Goal: Task Accomplishment & Management: Use online tool/utility

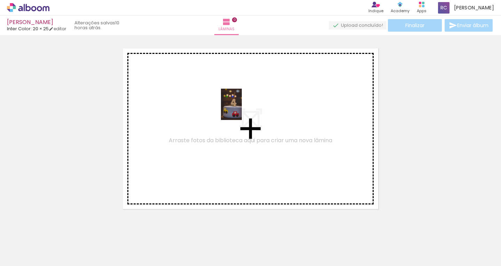
drag, startPoint x: 74, startPoint y: 240, endPoint x: 242, endPoint y: 110, distance: 212.9
click at [242, 110] on quentale-workspace at bounding box center [250, 133] width 501 height 266
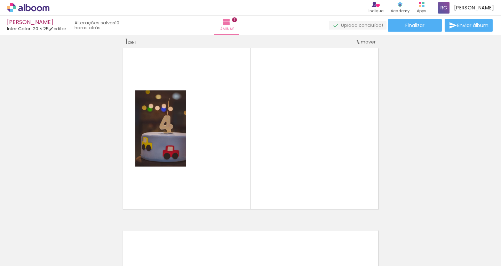
scroll to position [0, 748]
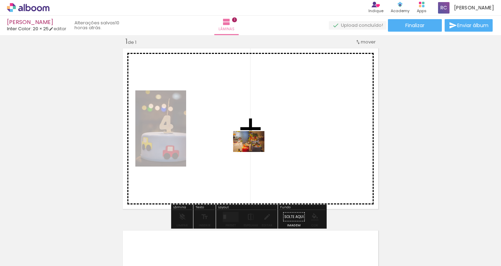
drag, startPoint x: 106, startPoint y: 249, endPoint x: 254, endPoint y: 152, distance: 176.7
click at [254, 152] on quentale-workspace at bounding box center [250, 133] width 501 height 266
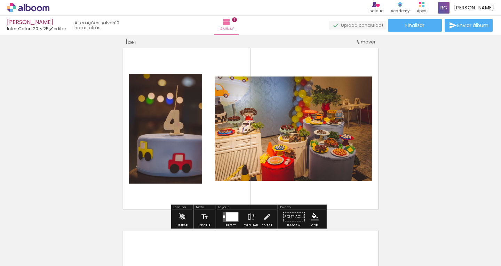
scroll to position [0, 1039]
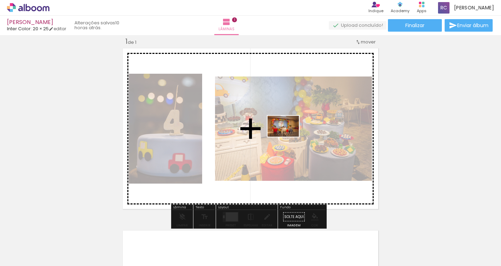
drag, startPoint x: 437, startPoint y: 248, endPoint x: 289, endPoint y: 137, distance: 185.1
click at [289, 137] on quentale-workspace at bounding box center [250, 133] width 501 height 266
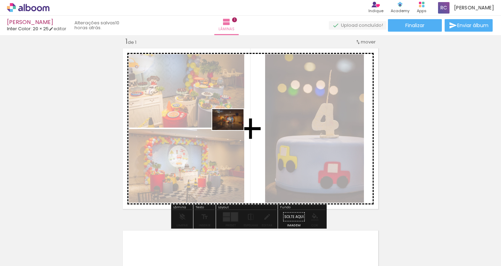
drag, startPoint x: 318, startPoint y: 251, endPoint x: 233, endPoint y: 130, distance: 147.5
click at [233, 130] on quentale-workspace at bounding box center [250, 133] width 501 height 266
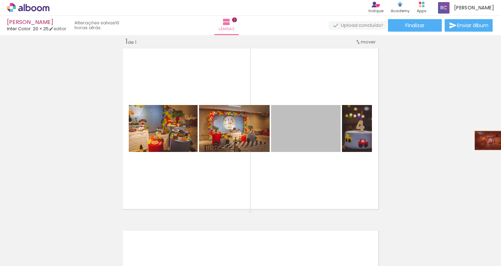
drag, startPoint x: 298, startPoint y: 134, endPoint x: 486, endPoint y: 141, distance: 188.2
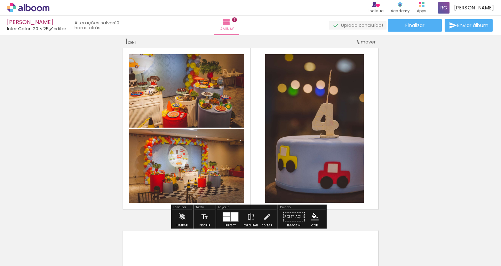
scroll to position [0, 807]
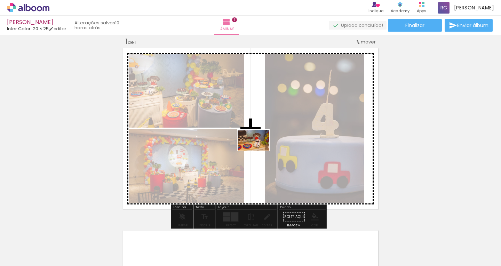
drag, startPoint x: 278, startPoint y: 248, endPoint x: 259, endPoint y: 151, distance: 99.4
click at [259, 151] on quentale-workspace at bounding box center [250, 133] width 501 height 266
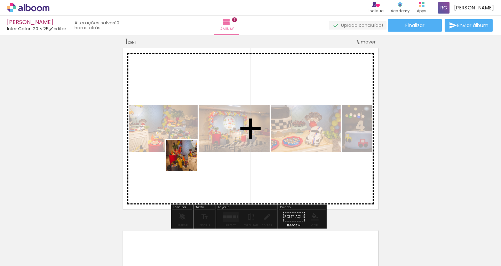
drag, startPoint x: 178, startPoint y: 169, endPoint x: 187, endPoint y: 161, distance: 12.1
click at [187, 161] on quentale-workspace at bounding box center [250, 133] width 501 height 266
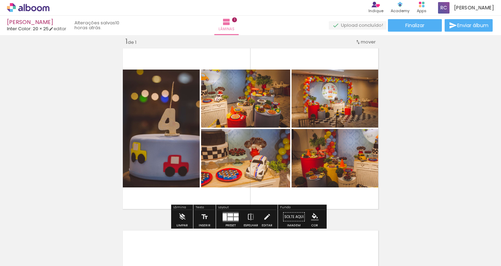
click at [228, 217] on quentale-layouter at bounding box center [231, 217] width 16 height 10
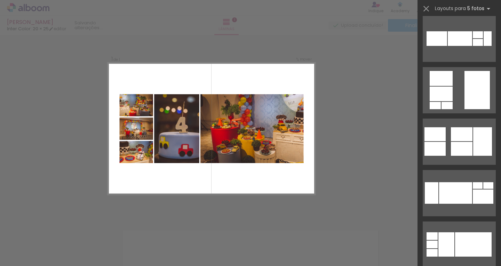
scroll to position [522, 0]
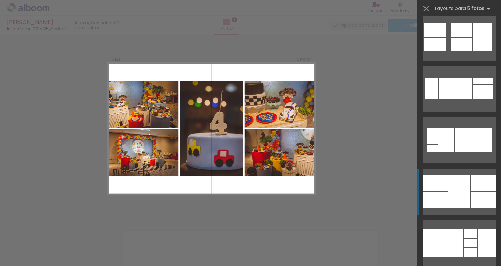
click at [462, 189] on div at bounding box center [460, 191] width 22 height 33
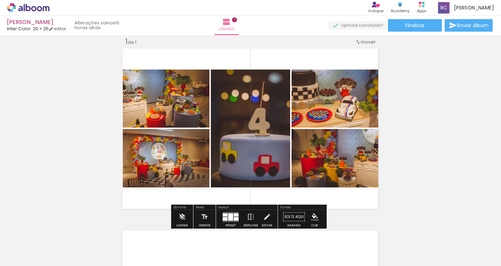
click at [251, 125] on quentale-photo at bounding box center [250, 129] width 79 height 118
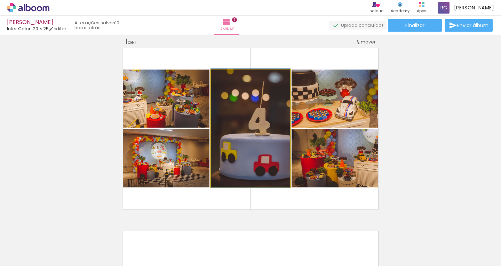
drag, startPoint x: 259, startPoint y: 143, endPoint x: 247, endPoint y: 141, distance: 12.8
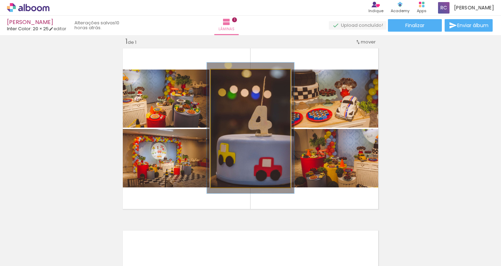
click at [230, 80] on div at bounding box center [229, 76] width 11 height 11
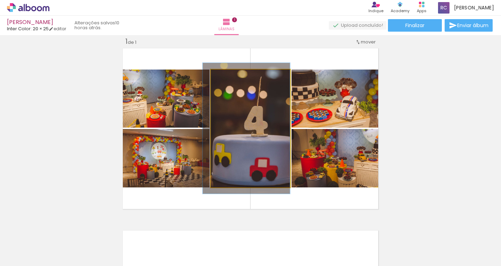
drag, startPoint x: 248, startPoint y: 124, endPoint x: 233, endPoint y: 124, distance: 14.6
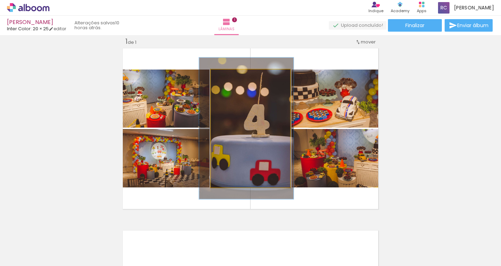
click at [232, 77] on div at bounding box center [232, 77] width 6 height 6
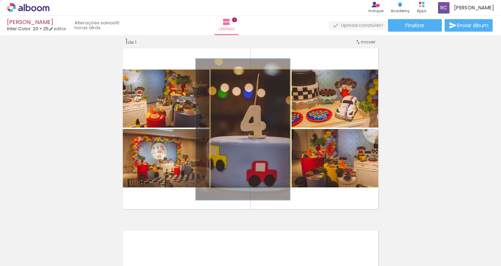
drag, startPoint x: 232, startPoint y: 136, endPoint x: 222, endPoint y: 138, distance: 9.9
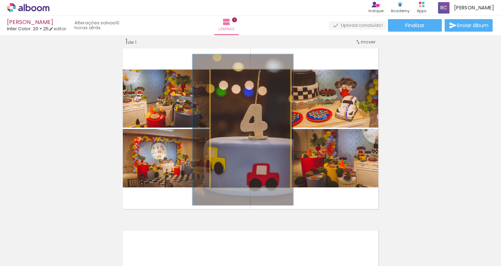
type paper-slider "128"
click at [232, 78] on div at bounding box center [235, 77] width 6 height 6
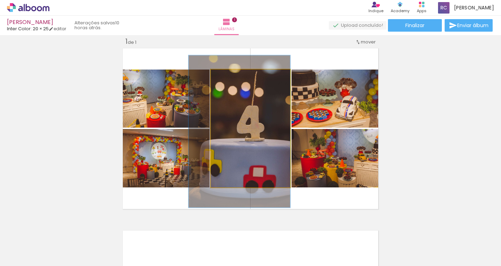
drag, startPoint x: 237, startPoint y: 108, endPoint x: 228, endPoint y: 111, distance: 8.9
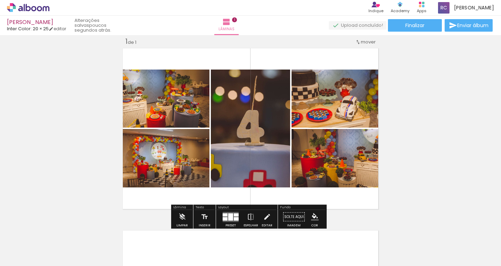
click at [336, 106] on quentale-photo at bounding box center [336, 99] width 89 height 58
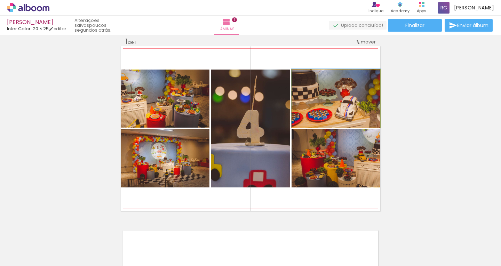
click at [336, 106] on quentale-photo at bounding box center [336, 99] width 89 height 58
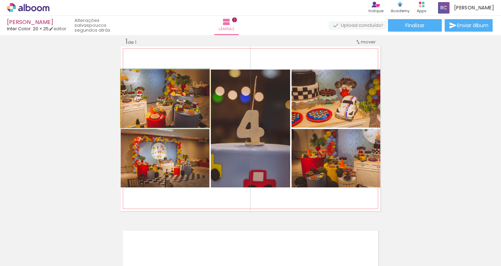
click at [158, 102] on quentale-photo at bounding box center [165, 99] width 89 height 58
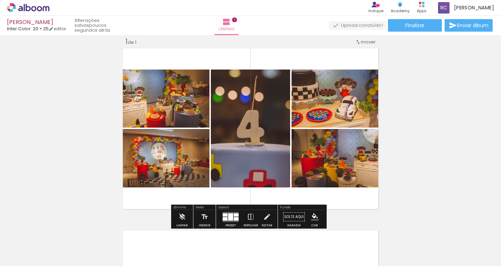
click at [407, 139] on div "Inserir lâmina 1 de 1" at bounding box center [250, 211] width 501 height 365
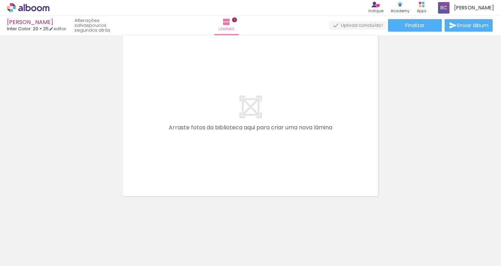
scroll to position [0, 1370]
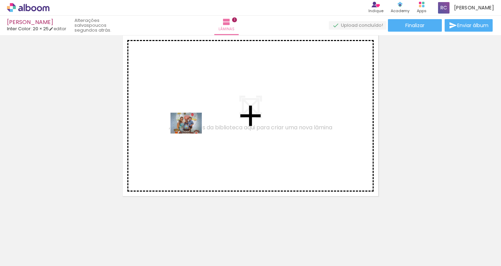
drag, startPoint x: 139, startPoint y: 246, endPoint x: 192, endPoint y: 134, distance: 124.0
click at [192, 134] on quentale-workspace at bounding box center [250, 133] width 501 height 266
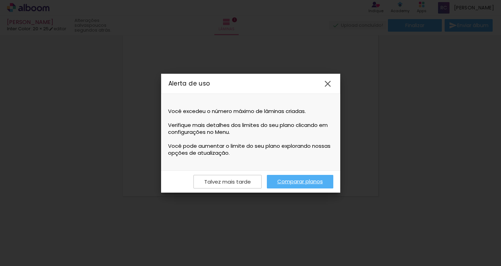
click at [326, 84] on iron-icon at bounding box center [328, 84] width 10 height 10
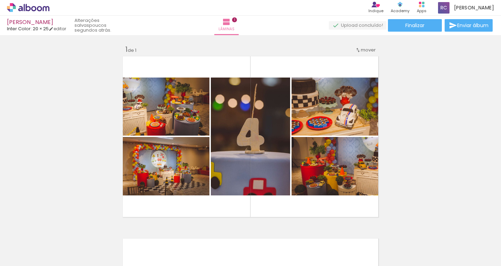
scroll to position [0, 0]
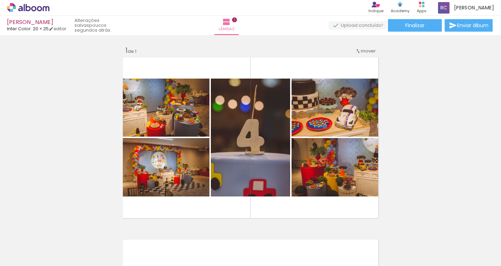
click at [420, 142] on div "Inserir lâmina 1 de 1" at bounding box center [250, 220] width 501 height 365
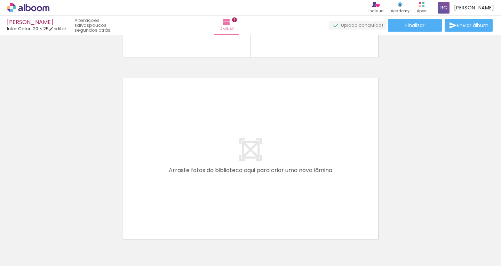
scroll to position [174, 0]
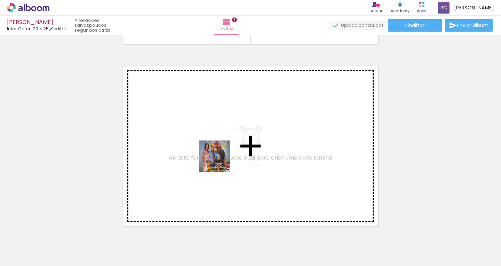
drag, startPoint x: 220, startPoint y: 250, endPoint x: 220, endPoint y: 162, distance: 88.1
click at [220, 162] on quentale-workspace at bounding box center [250, 133] width 501 height 266
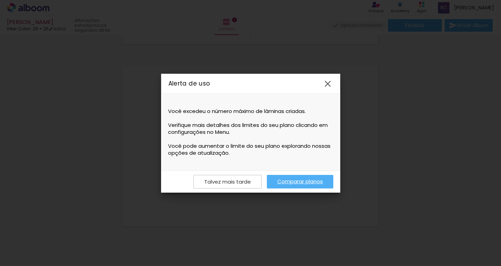
click at [0, 0] on slot "Talvez mais tarde" at bounding box center [0, 0] width 0 height 0
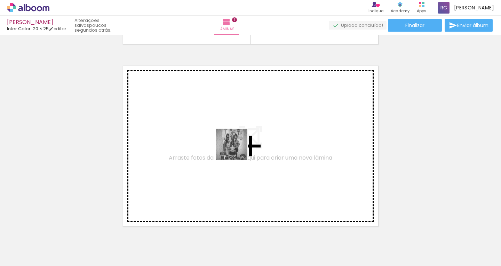
drag, startPoint x: 190, startPoint y: 252, endPoint x: 237, endPoint y: 150, distance: 113.1
click at [237, 150] on quentale-workspace at bounding box center [250, 133] width 501 height 266
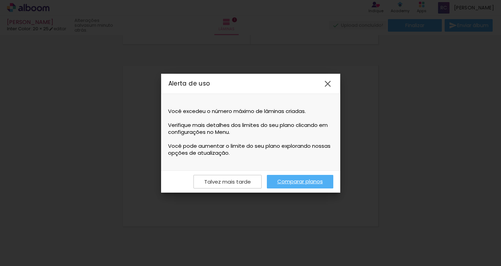
click at [325, 82] on iron-icon at bounding box center [328, 84] width 10 height 10
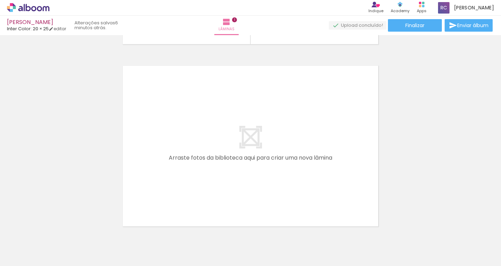
drag, startPoint x: 371, startPoint y: 246, endPoint x: 235, endPoint y: 88, distance: 207.9
click at [235, 88] on quentale-workspace at bounding box center [250, 133] width 501 height 266
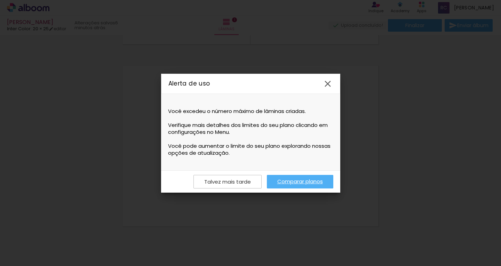
click at [326, 85] on iron-icon at bounding box center [328, 84] width 10 height 10
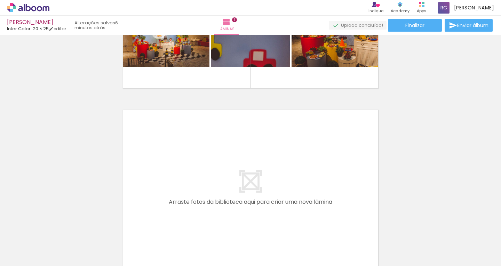
scroll to position [139, 0]
